Goal: Task Accomplishment & Management: Complete application form

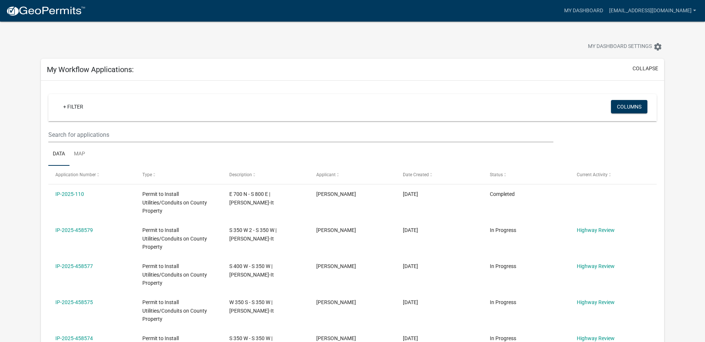
select select "2: 50"
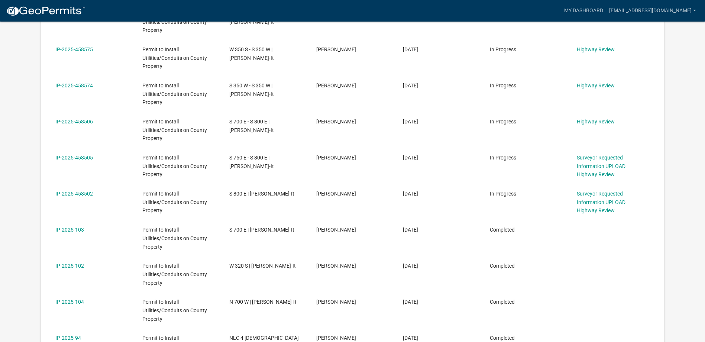
scroll to position [133, 0]
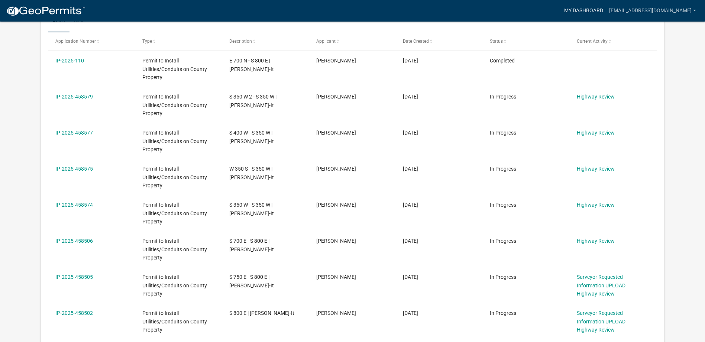
click at [606, 12] on link "My Dashboard" at bounding box center [583, 11] width 45 height 14
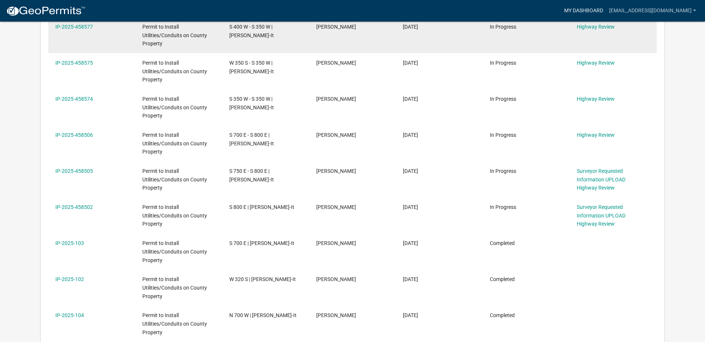
scroll to position [260, 0]
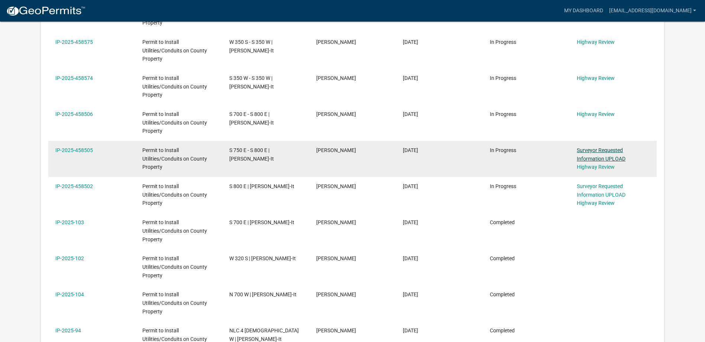
click at [605, 152] on link "Surveyor Requested Information UPLOAD" at bounding box center [601, 154] width 49 height 14
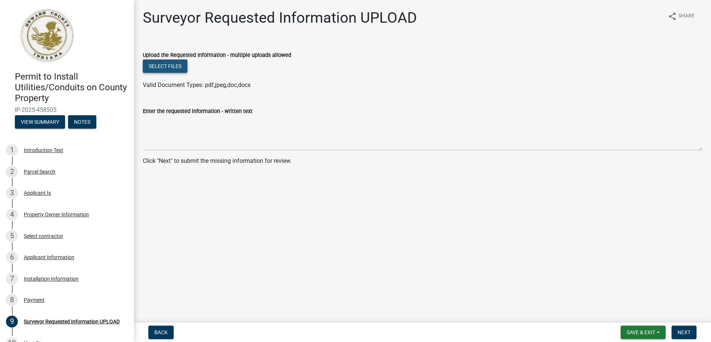
click at [177, 65] on button "Select files" at bounding box center [165, 65] width 45 height 13
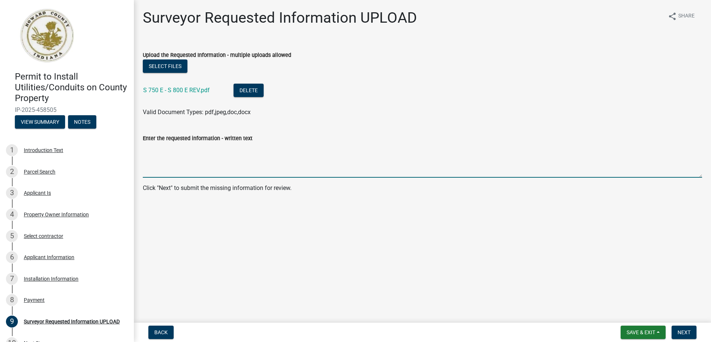
click at [156, 153] on textarea "Enter the requested information - written text" at bounding box center [422, 160] width 559 height 35
type textarea "Reg. Drain note added to L109"
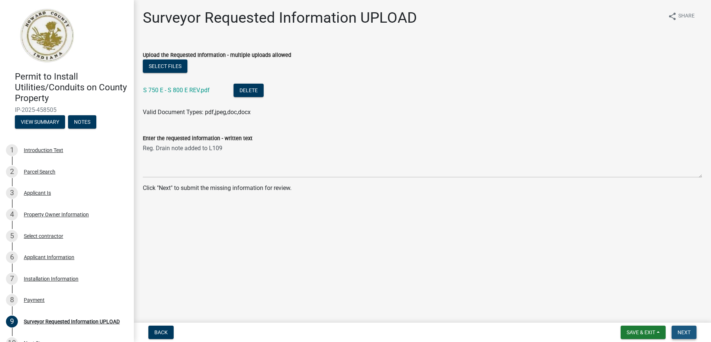
click at [684, 332] on span "Next" at bounding box center [683, 332] width 13 height 6
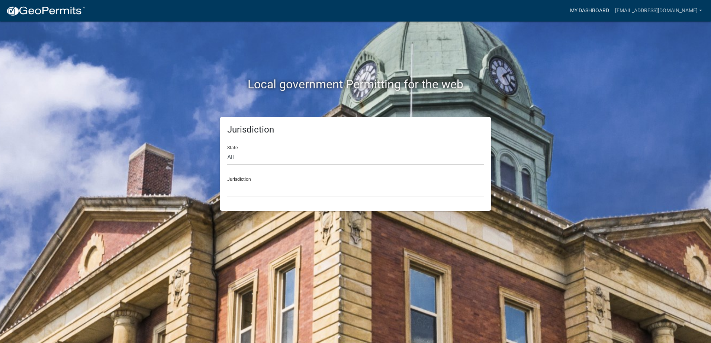
click at [612, 10] on link "My Dashboard" at bounding box center [589, 11] width 45 height 14
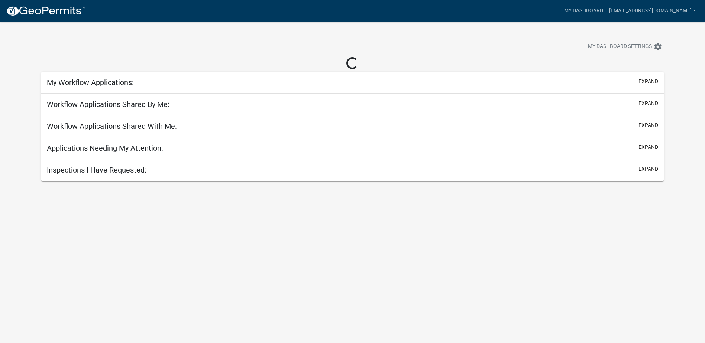
select select "2: 50"
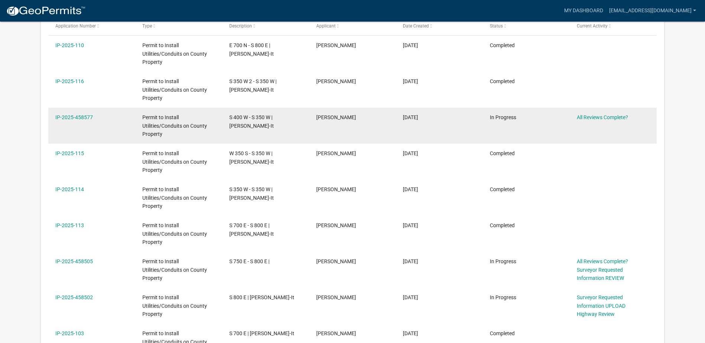
scroll to position [186, 0]
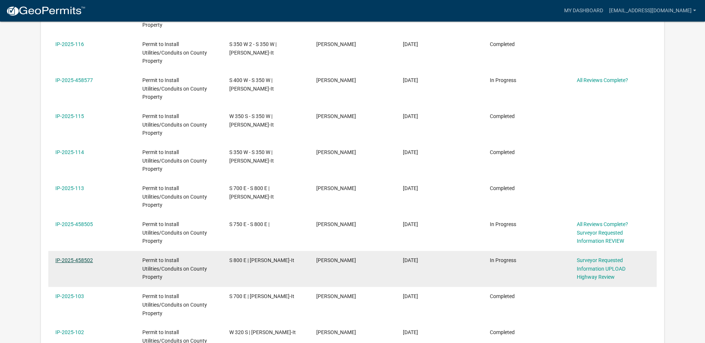
click at [86, 261] on link "IP-2025-458502" at bounding box center [74, 261] width 38 height 6
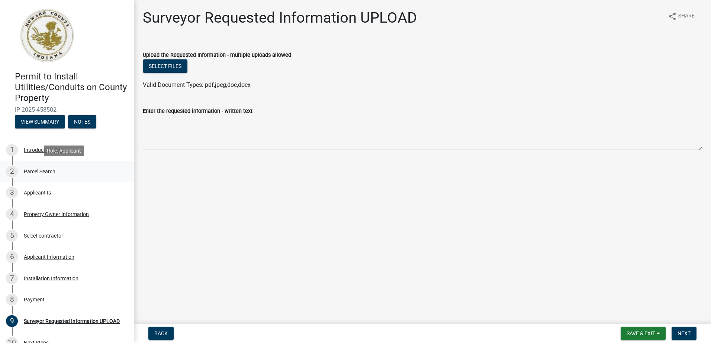
click at [38, 176] on div "2 Parcel Search" at bounding box center [64, 172] width 116 height 12
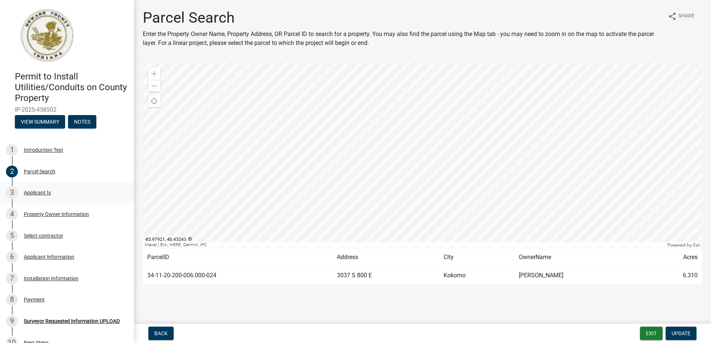
click at [48, 193] on div "Applicant Is" at bounding box center [37, 192] width 27 height 5
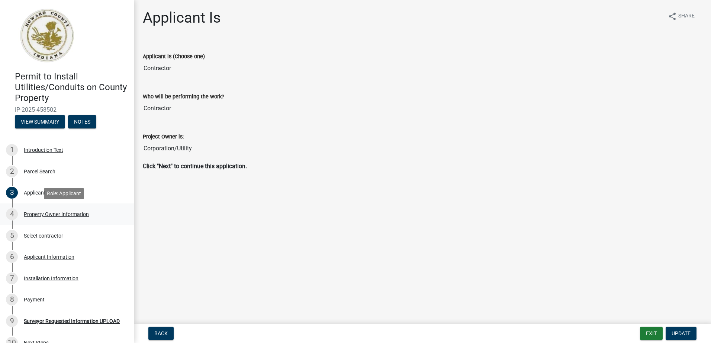
click at [60, 215] on div "Property Owner Information" at bounding box center [56, 214] width 65 height 5
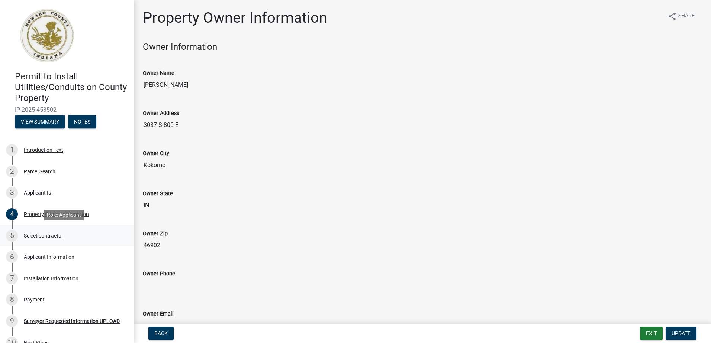
click at [53, 236] on div "Select contractor" at bounding box center [43, 235] width 39 height 5
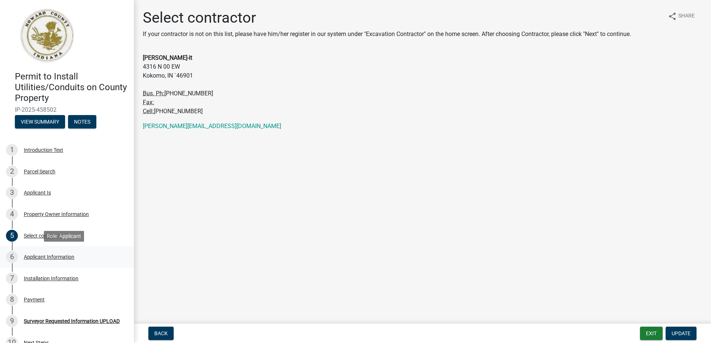
click at [55, 258] on div "Applicant Information" at bounding box center [49, 257] width 51 height 5
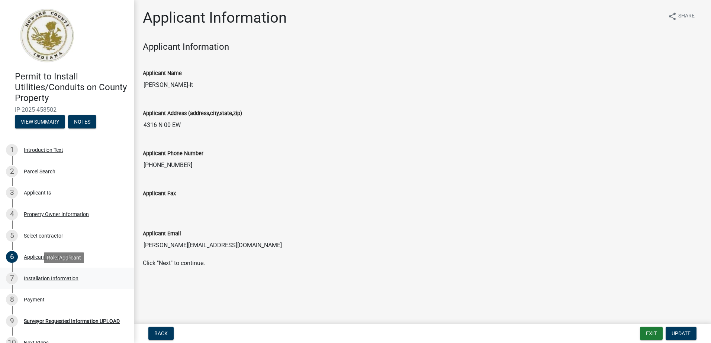
click at [60, 277] on div "Installation Information" at bounding box center [51, 278] width 55 height 5
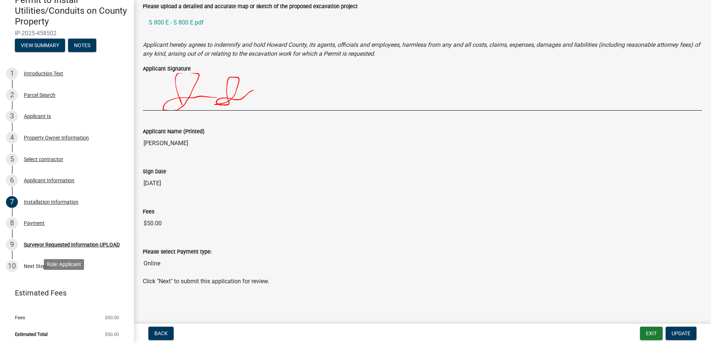
scroll to position [79, 0]
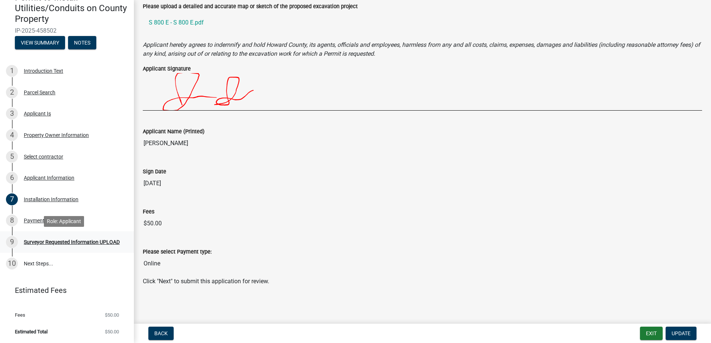
click at [62, 240] on div "Surveyor Requested Information UPLOAD" at bounding box center [72, 242] width 96 height 5
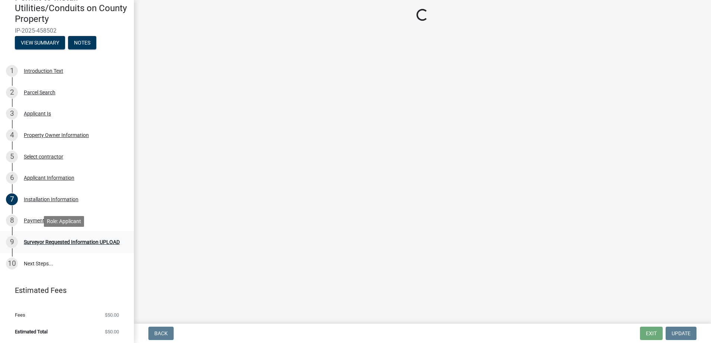
scroll to position [0, 0]
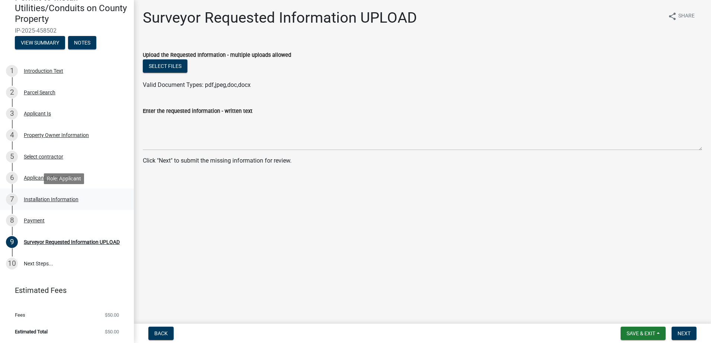
click at [37, 199] on div "Installation Information" at bounding box center [51, 199] width 55 height 5
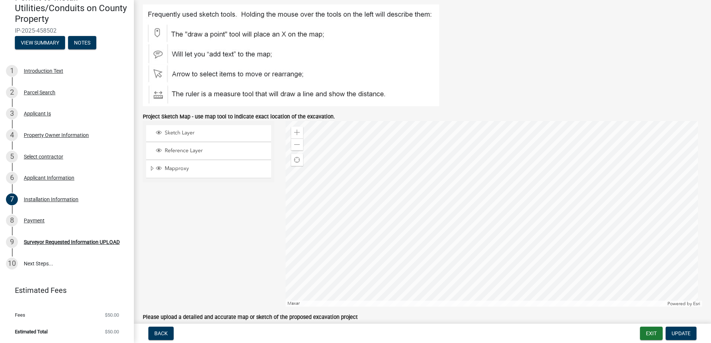
scroll to position [483, 0]
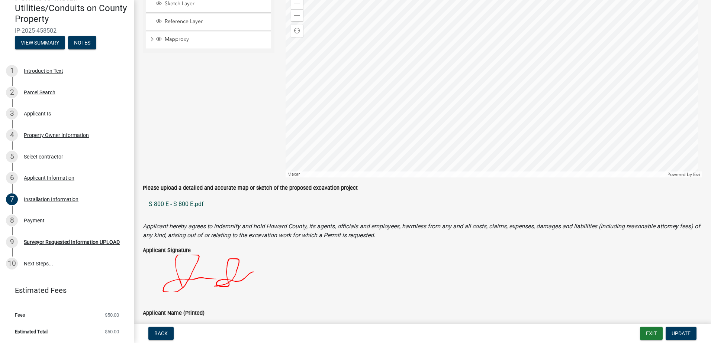
click at [193, 204] on link "S 800 E - S 800 E.pdf" at bounding box center [422, 205] width 559 height 18
click at [72, 240] on div "Surveyor Requested Information UPLOAD" at bounding box center [72, 242] width 96 height 5
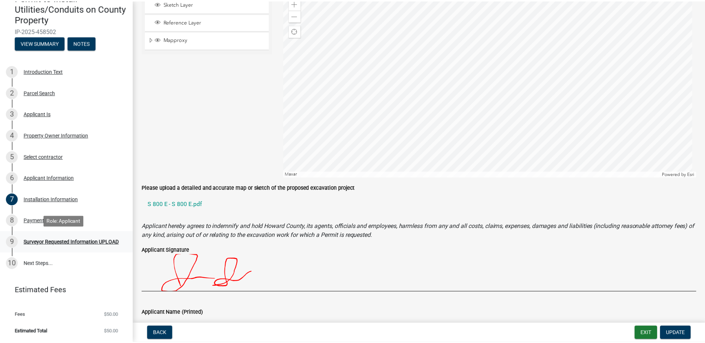
scroll to position [0, 0]
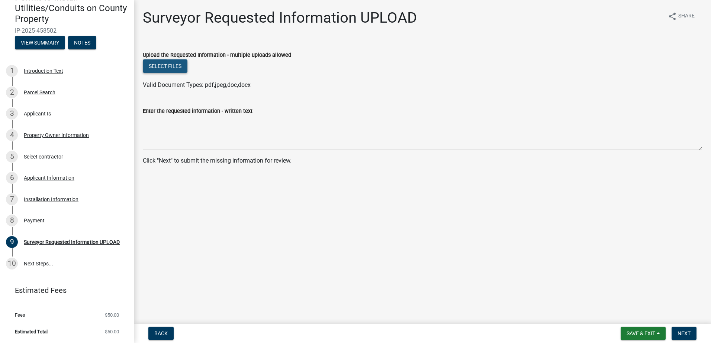
click at [177, 66] on button "Select files" at bounding box center [165, 65] width 45 height 13
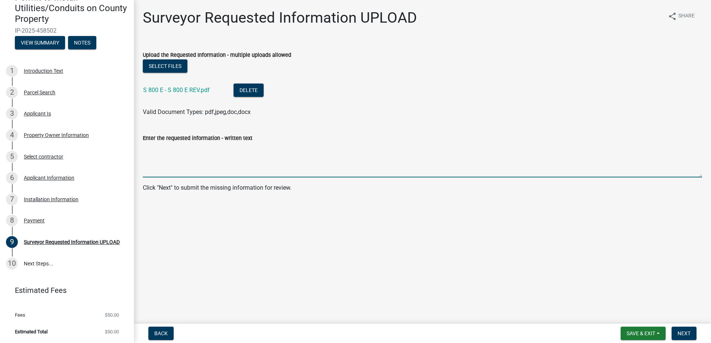
click at [158, 154] on textarea "Enter the requested information - written text" at bounding box center [422, 160] width 559 height 35
type textarea "Original upload had prints attached that are on other permits"
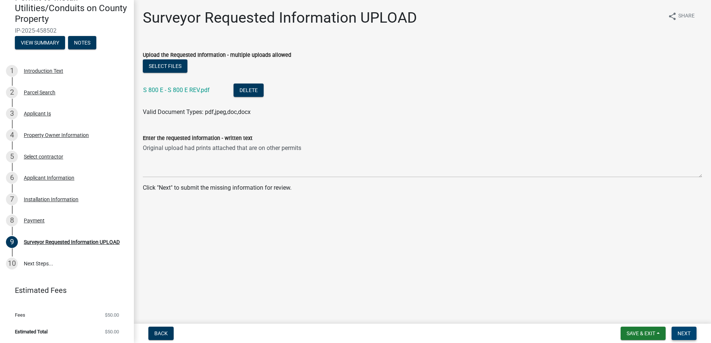
click at [686, 336] on span "Next" at bounding box center [683, 334] width 13 height 6
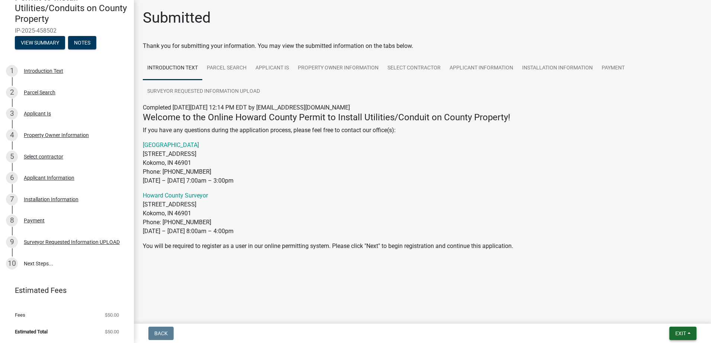
click at [685, 337] on button "Exit" at bounding box center [682, 333] width 27 height 13
click at [666, 312] on button "Save & Exit" at bounding box center [666, 315] width 59 height 18
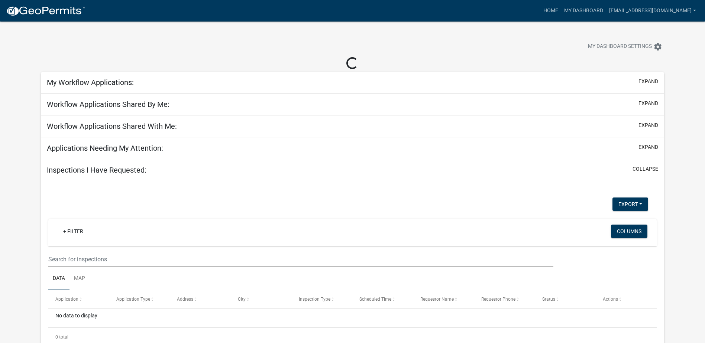
select select "2: 50"
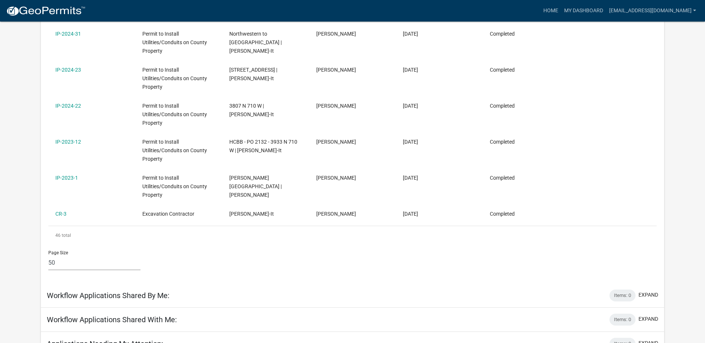
scroll to position [1561, 0]
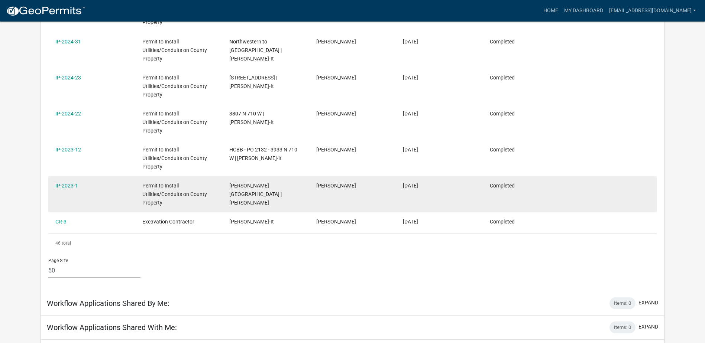
drag, startPoint x: 579, startPoint y: 223, endPoint x: 426, endPoint y: 204, distance: 154.3
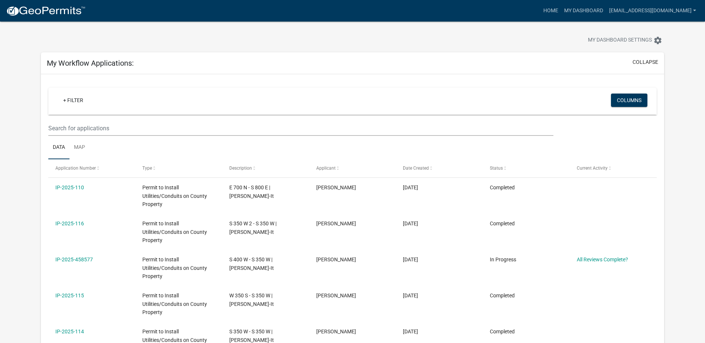
scroll to position [0, 0]
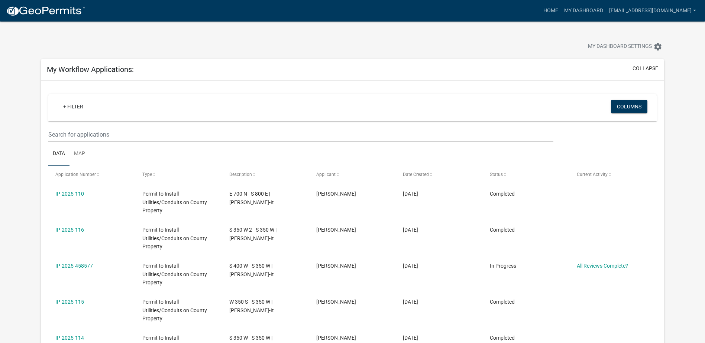
drag, startPoint x: 518, startPoint y: 222, endPoint x: 56, endPoint y: 174, distance: 464.5
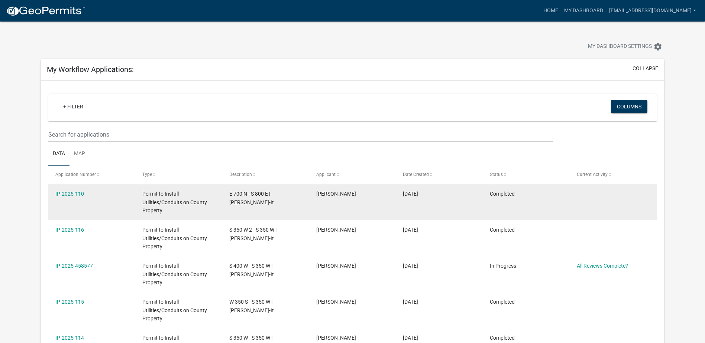
copy div "Application Number Type Description Applicant Date Created Status Current Activ…"
click at [629, 219] on datatable-body-cell at bounding box center [613, 202] width 87 height 36
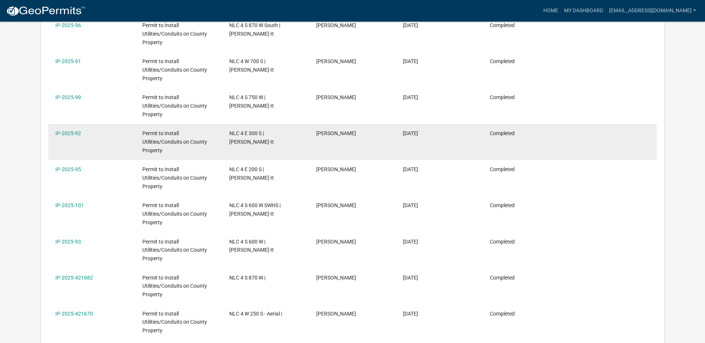
scroll to position [855, 0]
